Goal: Navigation & Orientation: Understand site structure

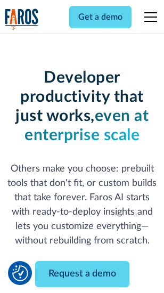
scroll to position [128, 0]
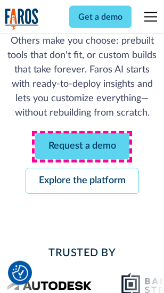
click at [82, 147] on link "Request a demo" at bounding box center [82, 147] width 94 height 26
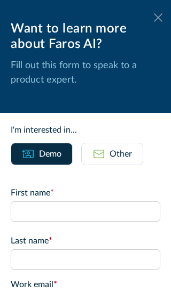
click at [154, 18] on icon at bounding box center [158, 17] width 9 height 8
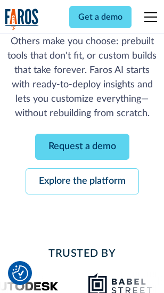
scroll to position [162, 0]
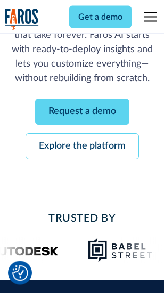
click at [82, 147] on link "Explore the platform" at bounding box center [83, 147] width 114 height 26
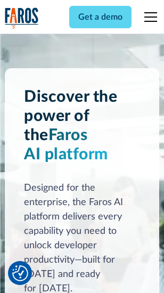
scroll to position [8129, 0]
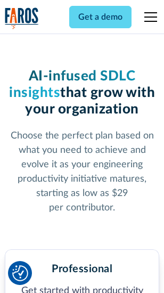
scroll to position [1691, 0]
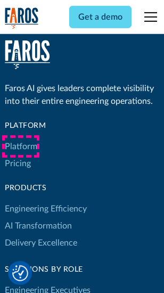
click at [21, 147] on link "Platform" at bounding box center [21, 146] width 33 height 17
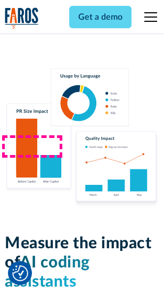
scroll to position [6662, 0]
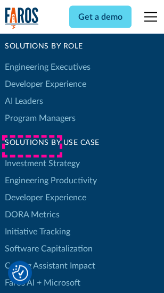
click at [32, 206] on link "DORA Metrics" at bounding box center [32, 214] width 55 height 17
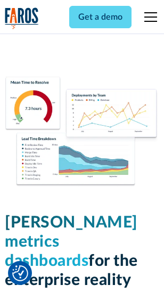
scroll to position [4724, 0]
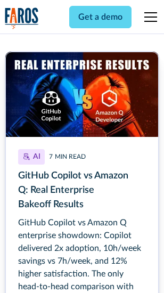
scroll to position [4826, 0]
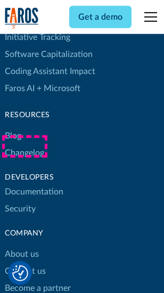
click at [25, 147] on link "Changelog" at bounding box center [24, 153] width 39 height 17
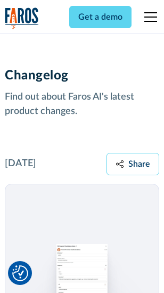
scroll to position [13085, 0]
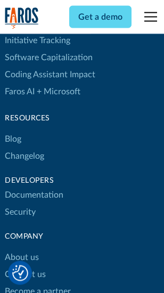
click at [21, 249] on link "About us" at bounding box center [22, 257] width 34 height 17
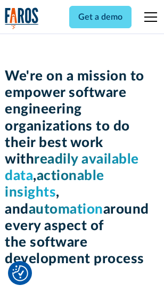
scroll to position [3690, 0]
